Goal: Find specific page/section: Find specific page/section

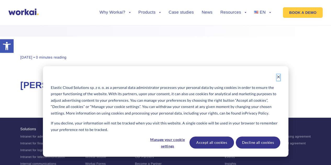
drag, startPoint x: 277, startPoint y: 76, endPoint x: 274, endPoint y: 76, distance: 3.4
click at [277, 76] on icon "Dismiss cookie banner" at bounding box center [277, 77] width 3 height 3
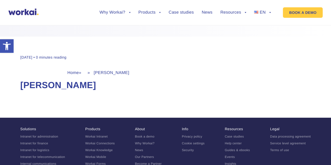
click at [87, 87] on h1 "Grzegorz Ciwoniuk" at bounding box center [165, 85] width 290 height 12
click at [114, 71] on div "Home » » Grzegorz Ciwoniuk" at bounding box center [165, 72] width 196 height 5
click at [14, 14] on img at bounding box center [23, 12] width 30 height 7
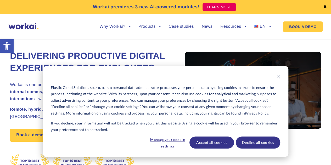
click at [275, 78] on div "Cookie banner" at bounding box center [165, 77] width 229 height 7
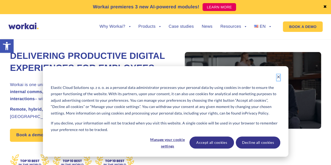
click at [277, 76] on icon "Dismiss cookie banner" at bounding box center [277, 77] width 3 height 3
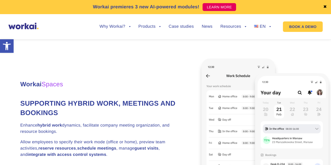
scroll to position [1307, 0]
